Goal: Task Accomplishment & Management: Manage account settings

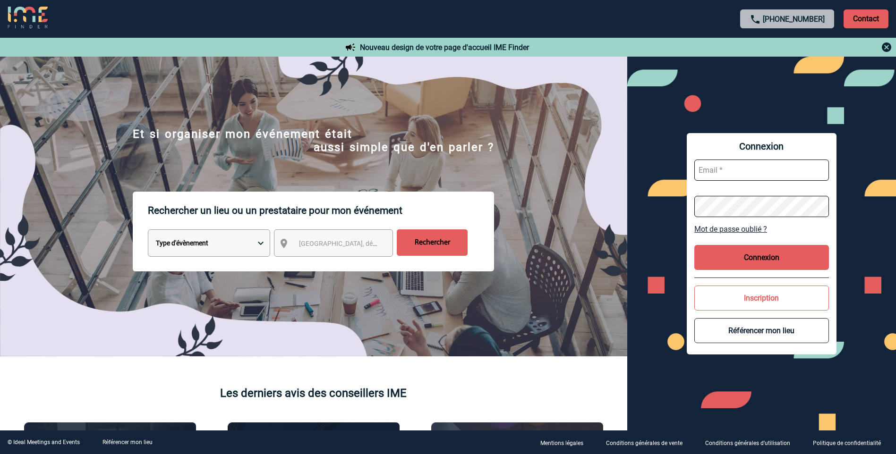
click at [721, 178] on input "text" at bounding box center [761, 170] width 135 height 21
type input "dguibet@thalazur.fr"
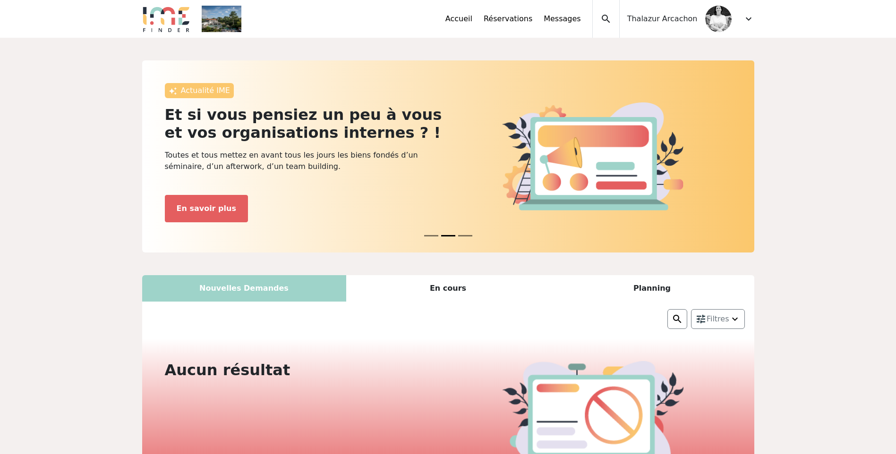
click at [716, 20] on img at bounding box center [718, 19] width 26 height 26
click at [453, 290] on div "En cours" at bounding box center [448, 288] width 204 height 26
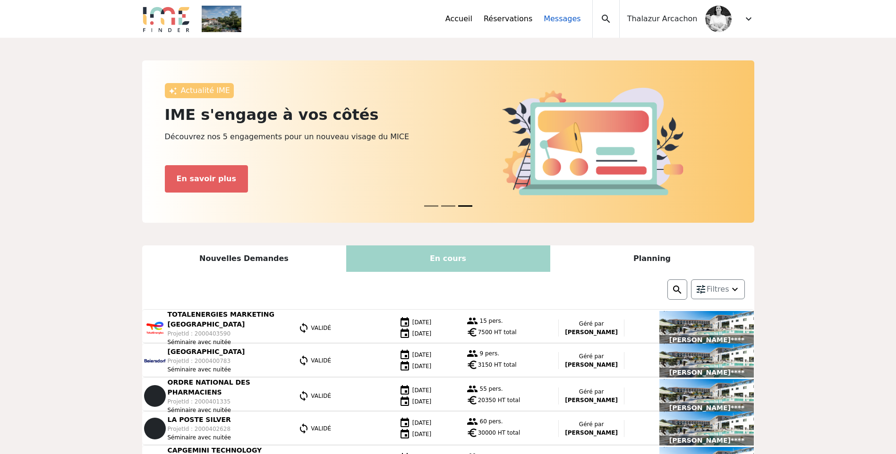
click at [580, 21] on link "Messages" at bounding box center [562, 18] width 37 height 11
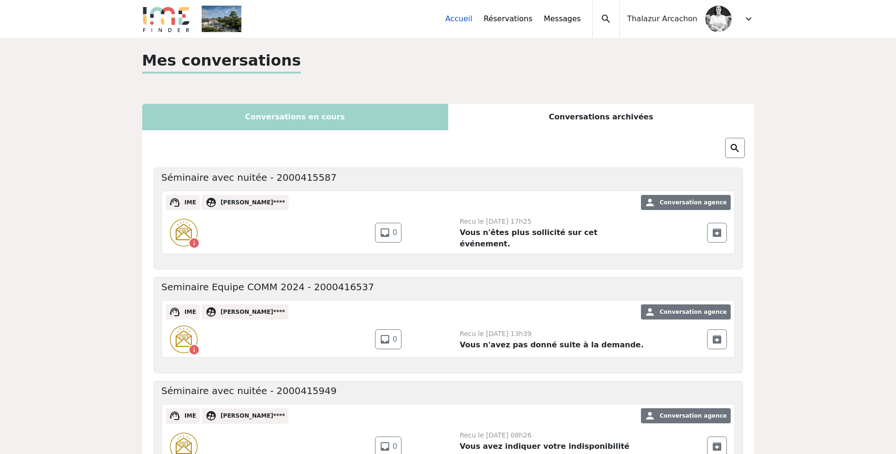
click at [472, 23] on link "Accueil" at bounding box center [458, 18] width 27 height 11
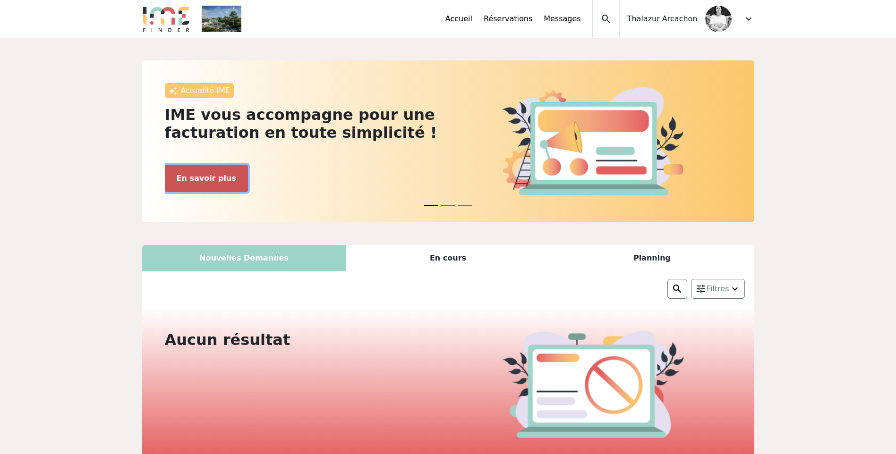
click at [205, 172] on button "En savoir plus" at bounding box center [206, 178] width 83 height 27
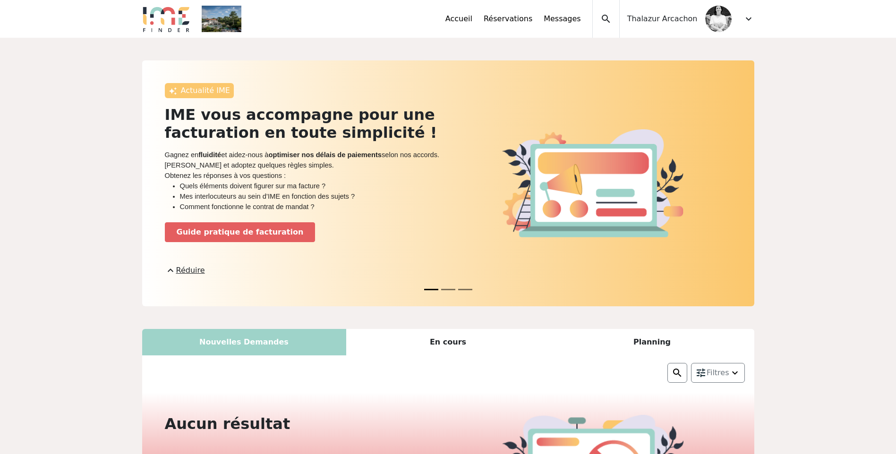
click at [230, 17] on img at bounding box center [222, 19] width 40 height 26
click at [472, 22] on link "Accueil" at bounding box center [458, 18] width 27 height 11
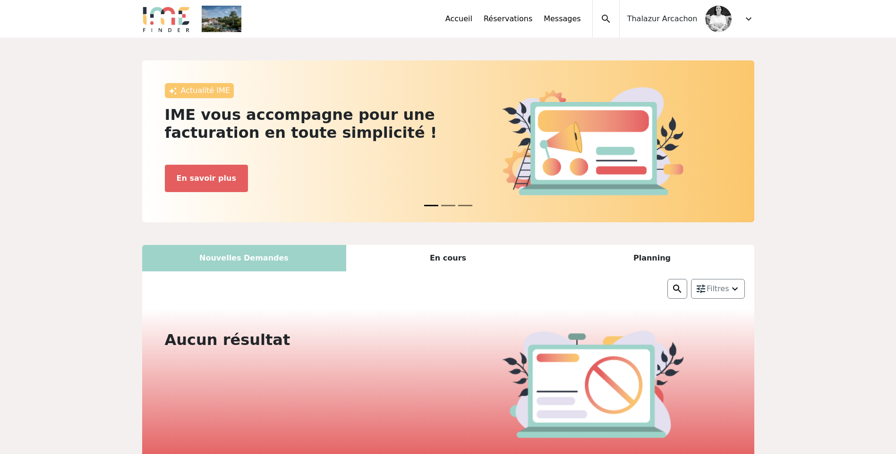
click at [241, 18] on div "expand_less Accueil Réservations Messages Accès autres comptes Mes données pers…" at bounding box center [447, 19] width 623 height 38
click at [532, 21] on link "Réservations" at bounding box center [508, 18] width 49 height 11
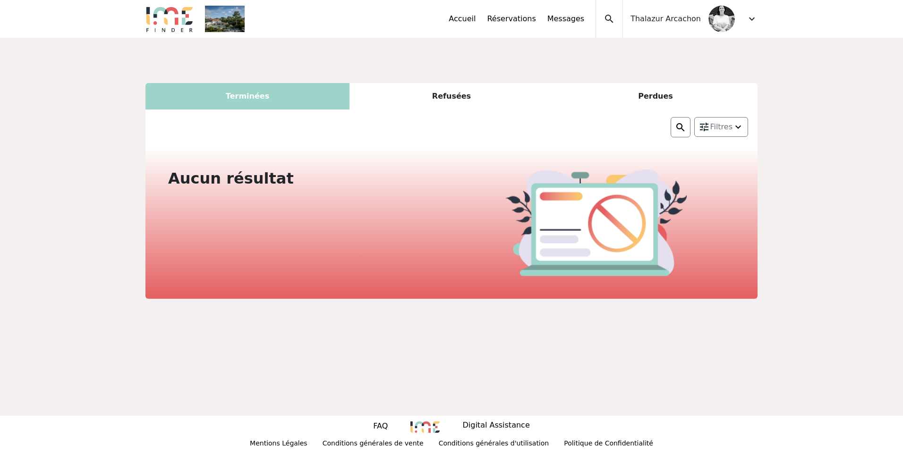
click at [662, 17] on span "Thalazur Arcachon" at bounding box center [666, 18] width 70 height 11
click at [715, 26] on img at bounding box center [721, 19] width 26 height 26
click at [753, 17] on span "expand_more" at bounding box center [751, 18] width 11 height 11
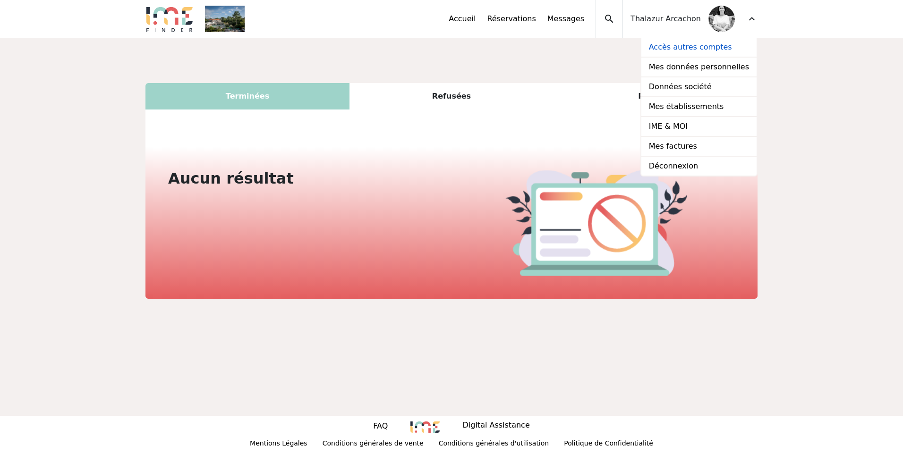
click at [720, 52] on link "Accès autres comptes" at bounding box center [698, 48] width 115 height 20
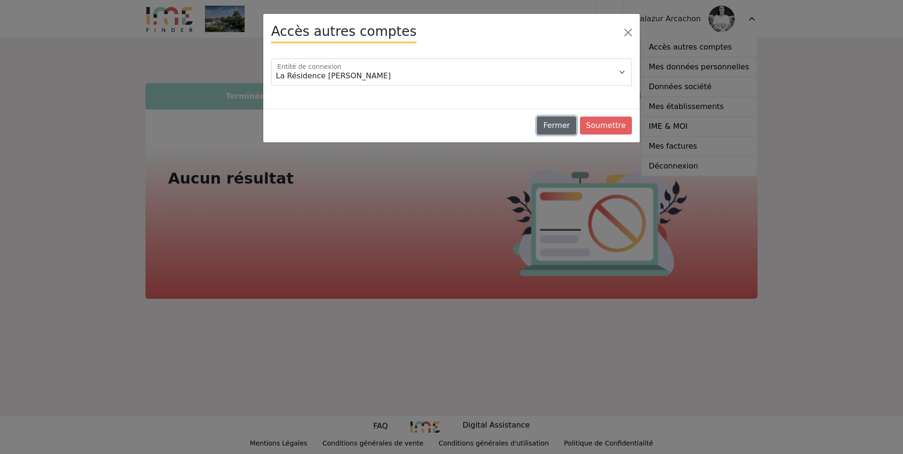
click at [567, 127] on button "Fermer" at bounding box center [556, 126] width 39 height 18
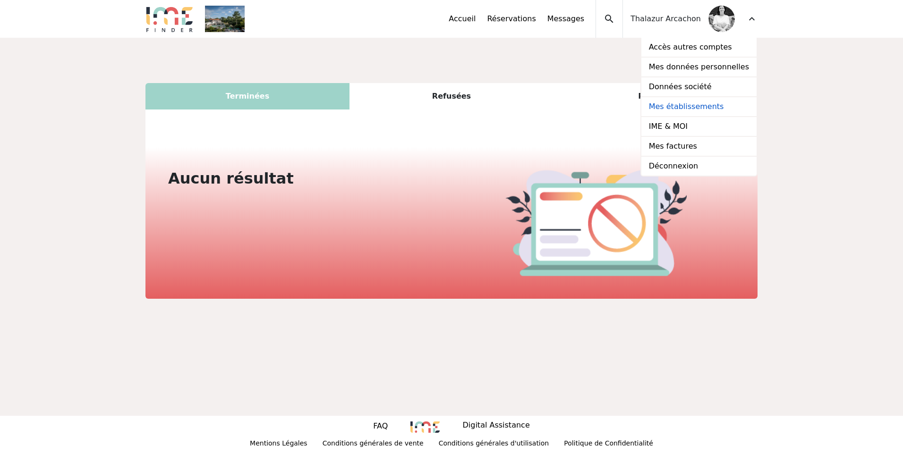
click at [696, 108] on link "Mes établissements" at bounding box center [698, 107] width 115 height 20
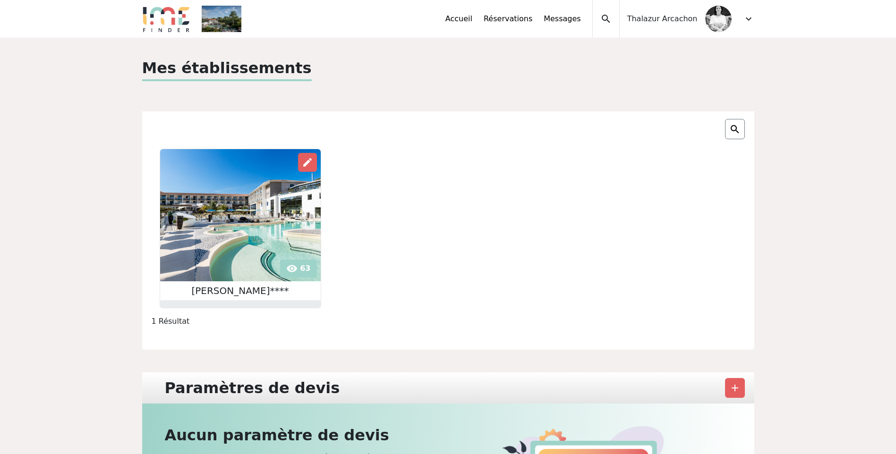
scroll to position [94, 0]
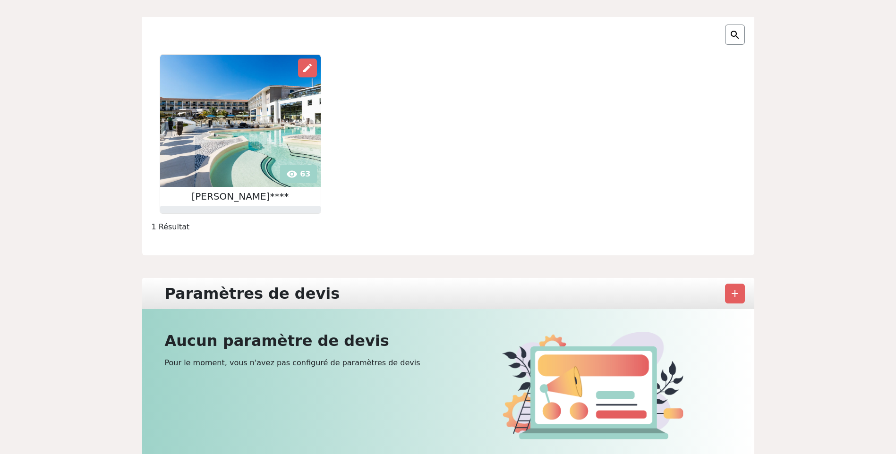
click at [740, 40] on img at bounding box center [734, 34] width 11 height 11
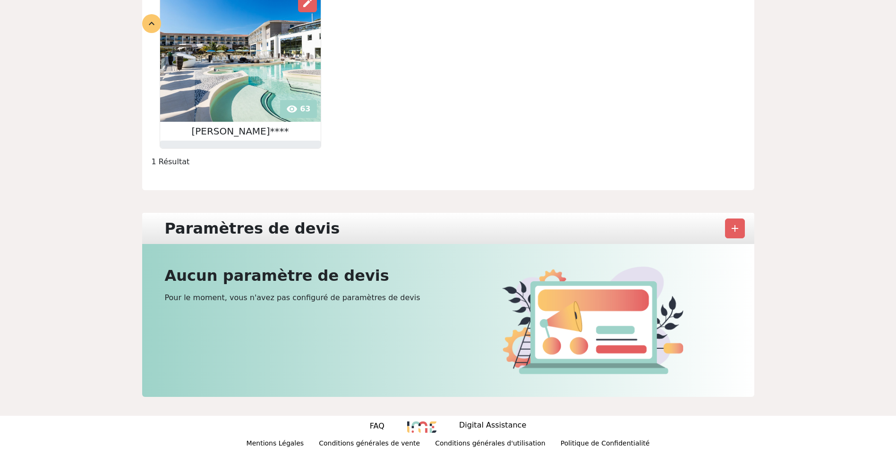
scroll to position [0, 0]
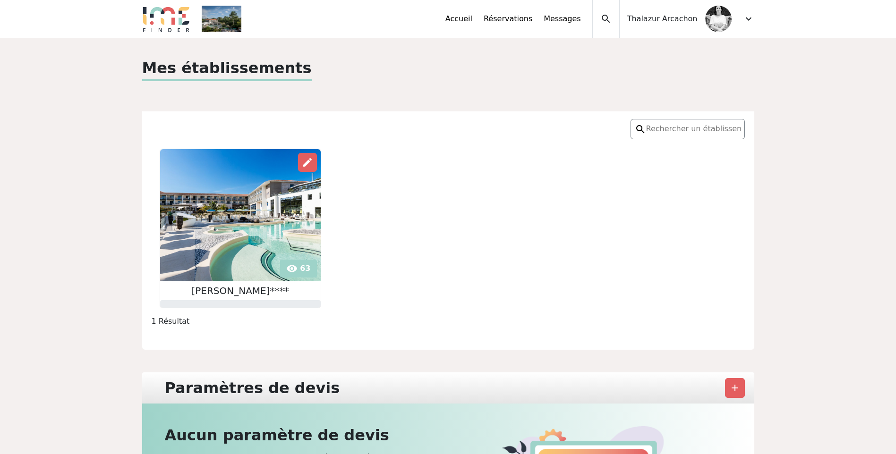
click at [287, 264] on img at bounding box center [240, 215] width 161 height 132
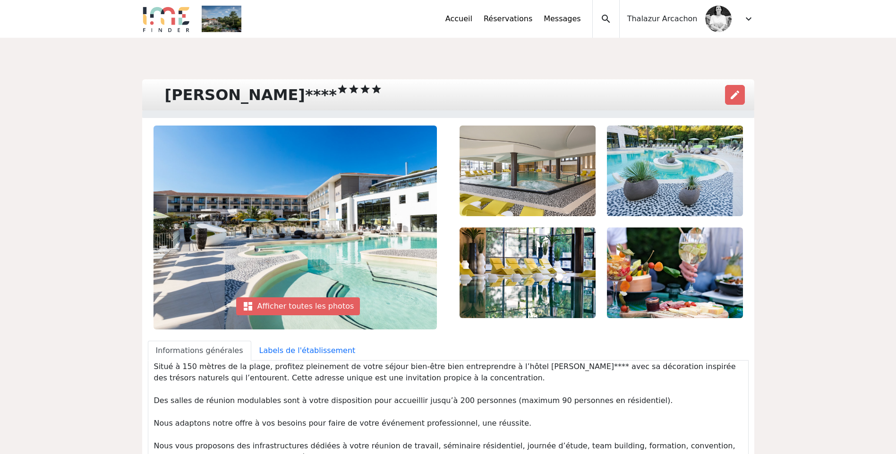
click at [716, 261] on img at bounding box center [675, 273] width 136 height 91
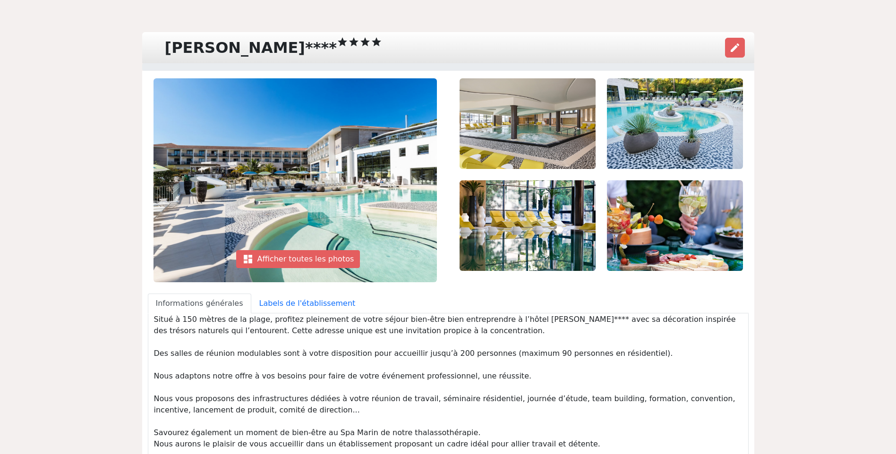
click at [609, 243] on img at bounding box center [675, 225] width 136 height 91
click at [309, 258] on div "dashboard Afficher toutes les photos" at bounding box center [298, 259] width 124 height 18
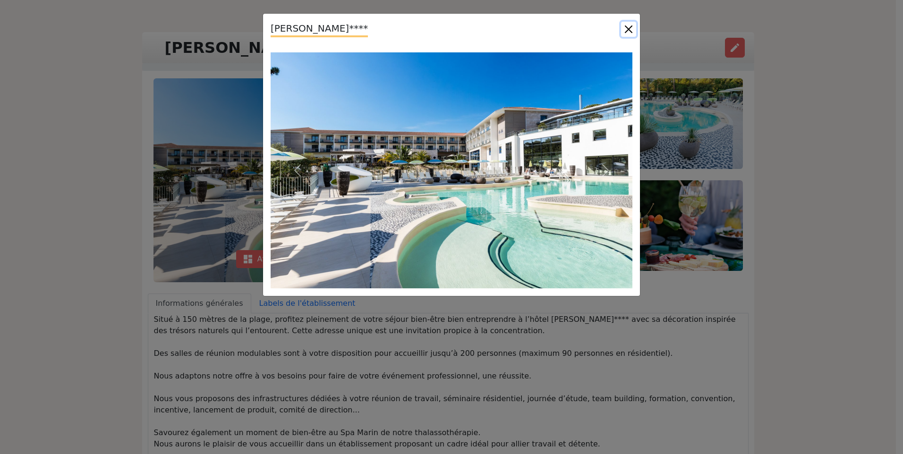
click at [624, 35] on button "Close" at bounding box center [628, 29] width 15 height 15
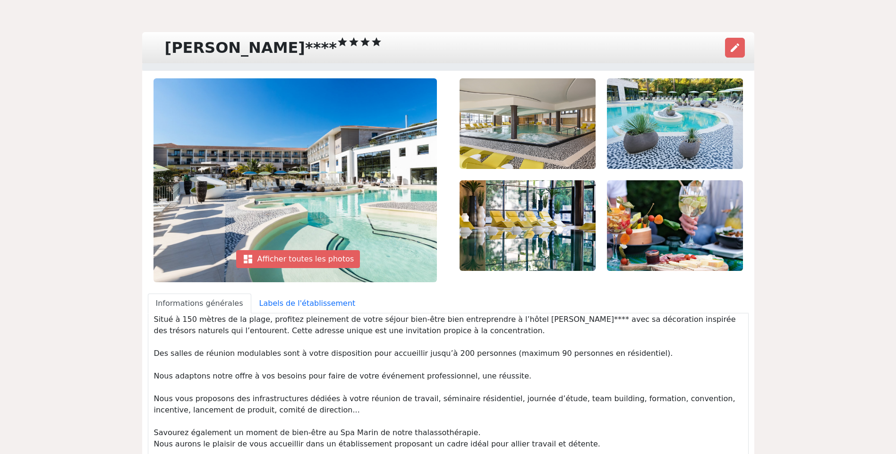
click at [684, 210] on img at bounding box center [675, 225] width 136 height 91
click at [654, 215] on img at bounding box center [675, 225] width 136 height 91
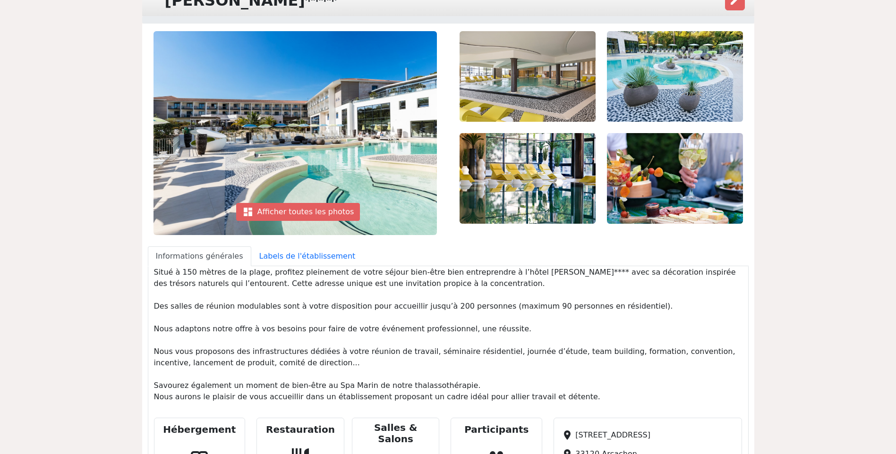
click at [632, 214] on img at bounding box center [675, 178] width 136 height 91
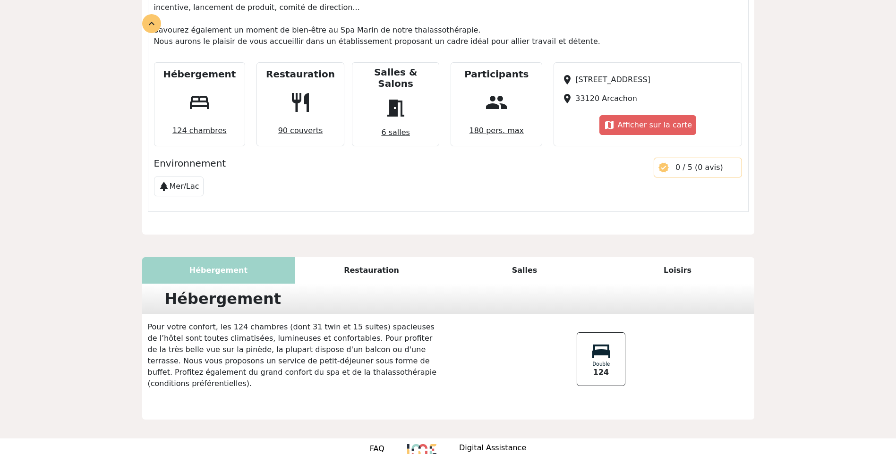
scroll to position [214, 0]
